Goal: Find specific page/section: Find specific page/section

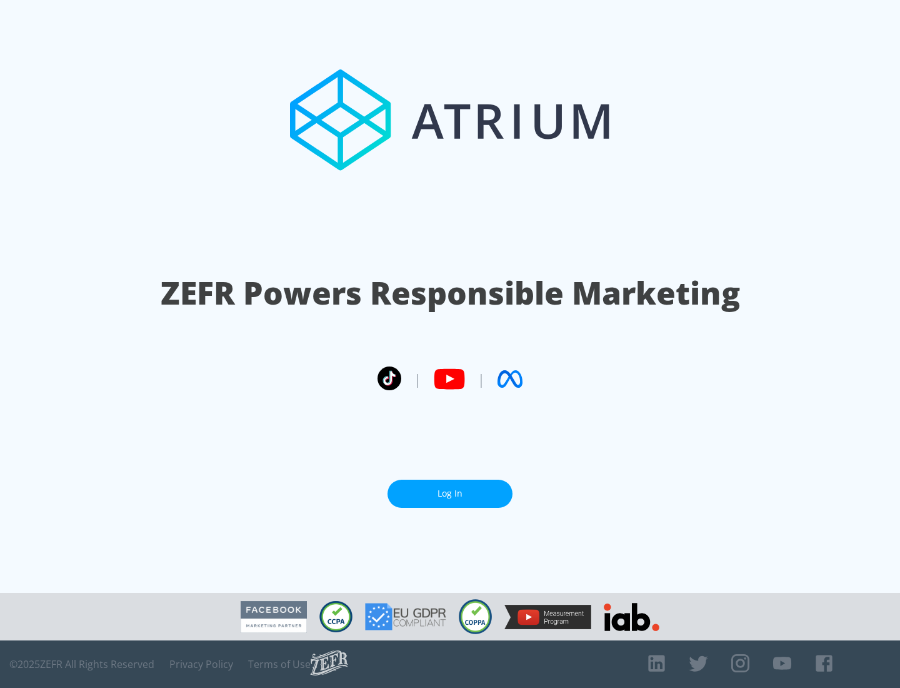
click at [450, 493] on link "Log In" at bounding box center [450, 494] width 125 height 28
